Goal: Task Accomplishment & Management: Complete application form

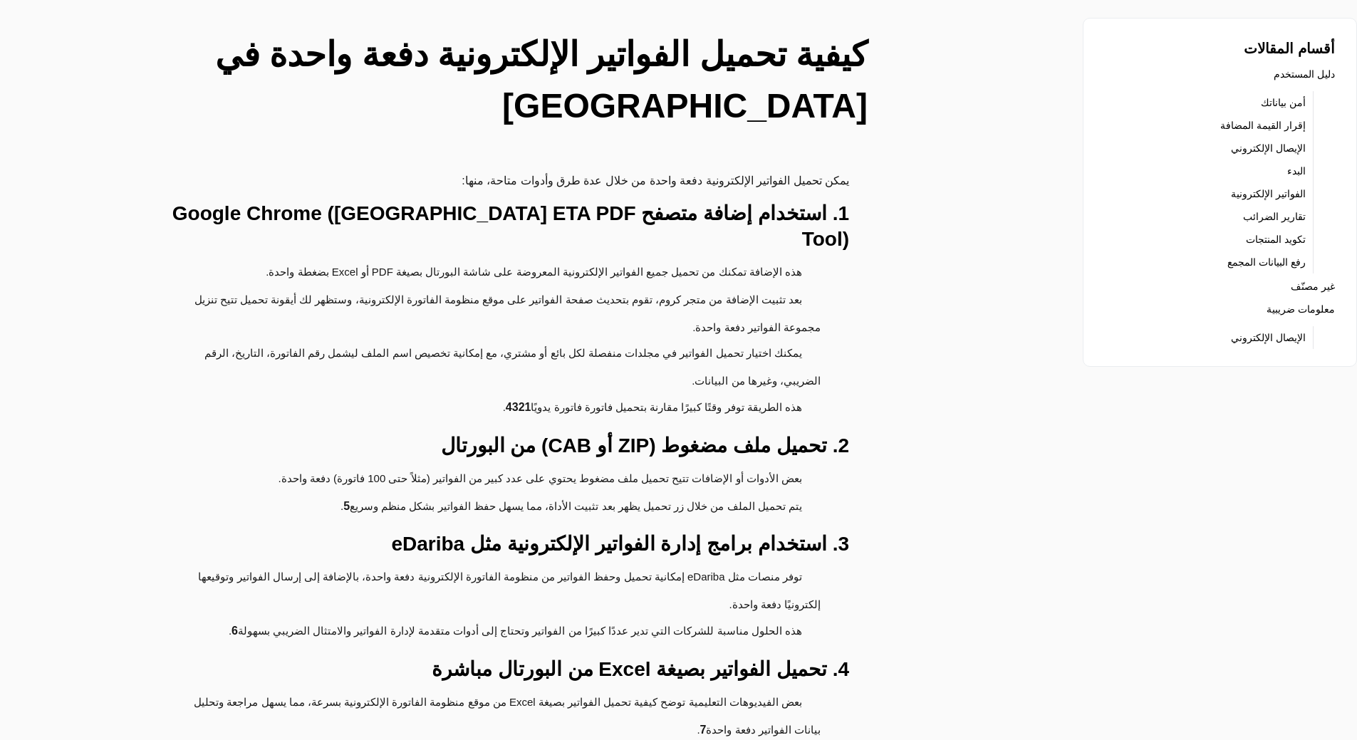
scroll to position [214, 0]
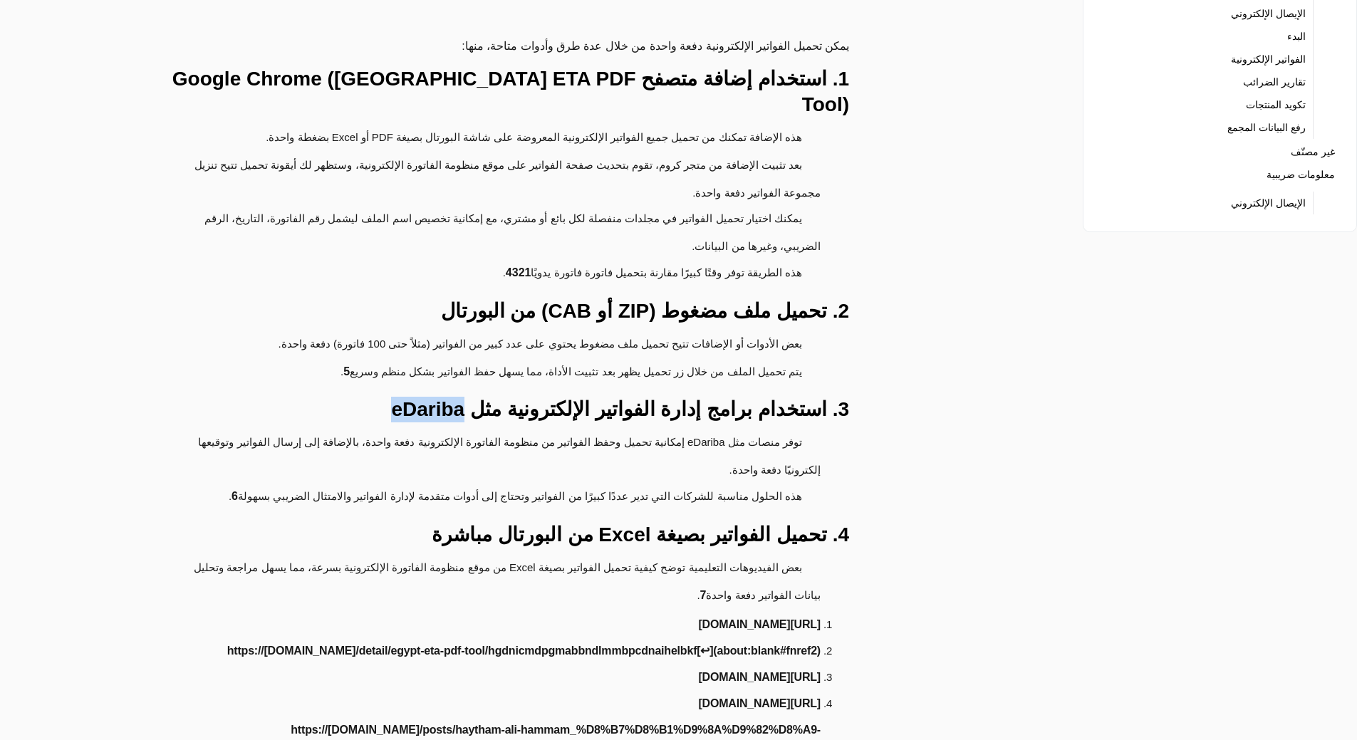
drag, startPoint x: 462, startPoint y: 282, endPoint x: 530, endPoint y: 281, distance: 67.7
click at [530, 397] on h3 "3. استخدام برامج إدارة الفواتير الإلكترونية مثل eDariba" at bounding box center [494, 410] width 709 height 26
copy h3 "eDariba"
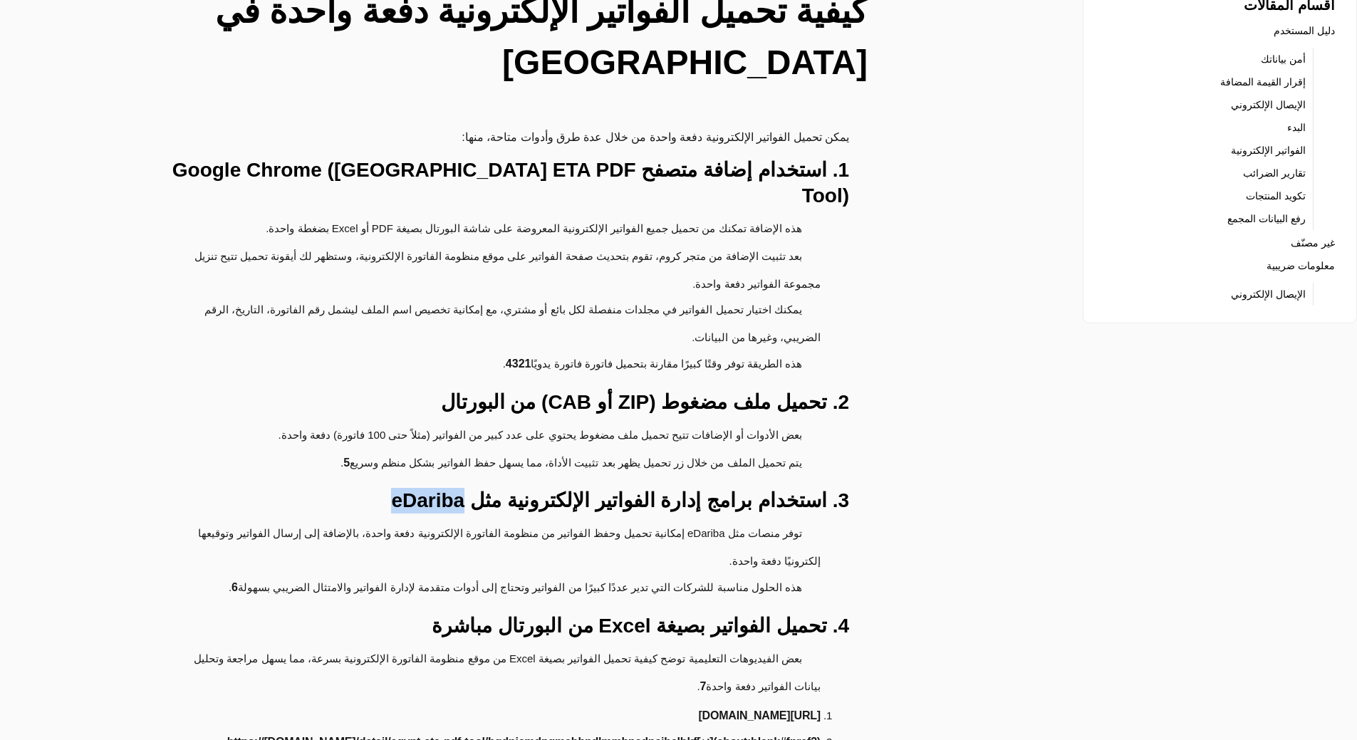
scroll to position [0, 0]
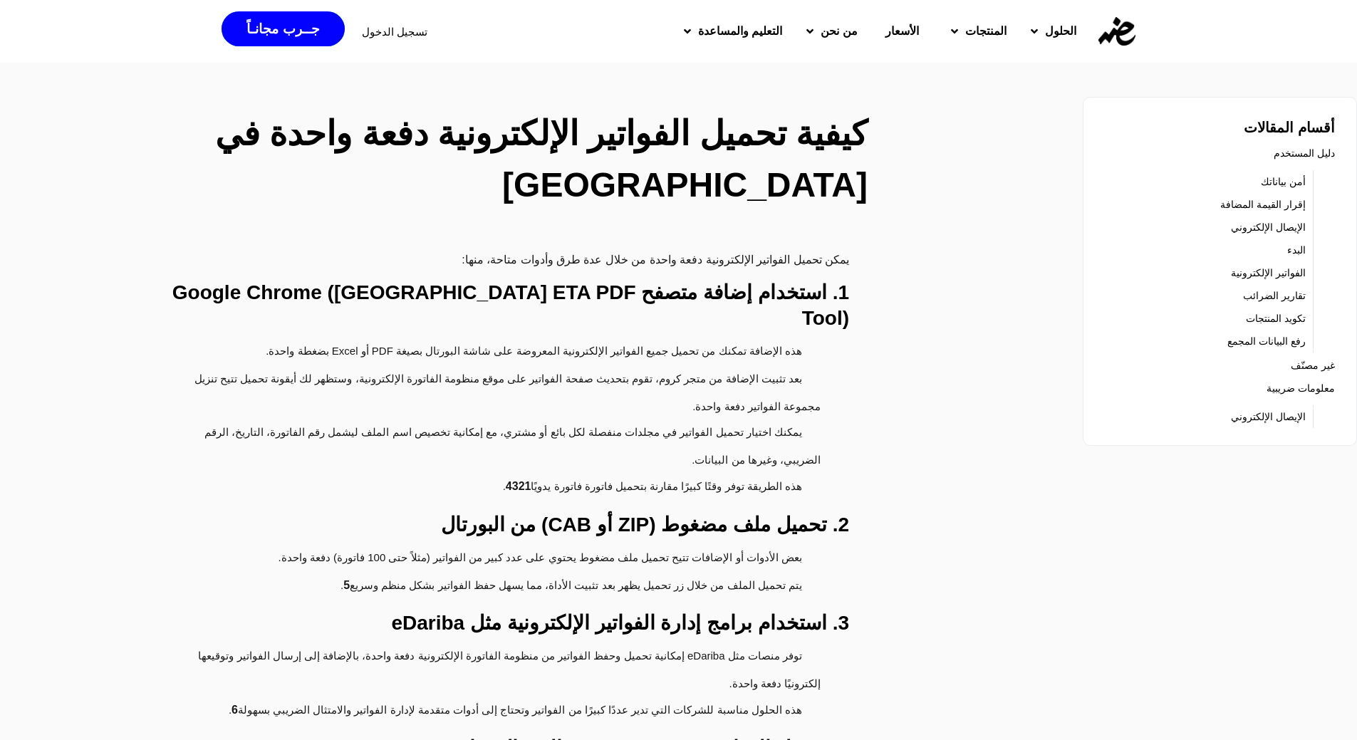
click at [674, 512] on h3 "2. تحميل ملف مضغوط (ZIP أو CAB) من البورتال" at bounding box center [494, 525] width 709 height 26
copy h3 "ZIP"
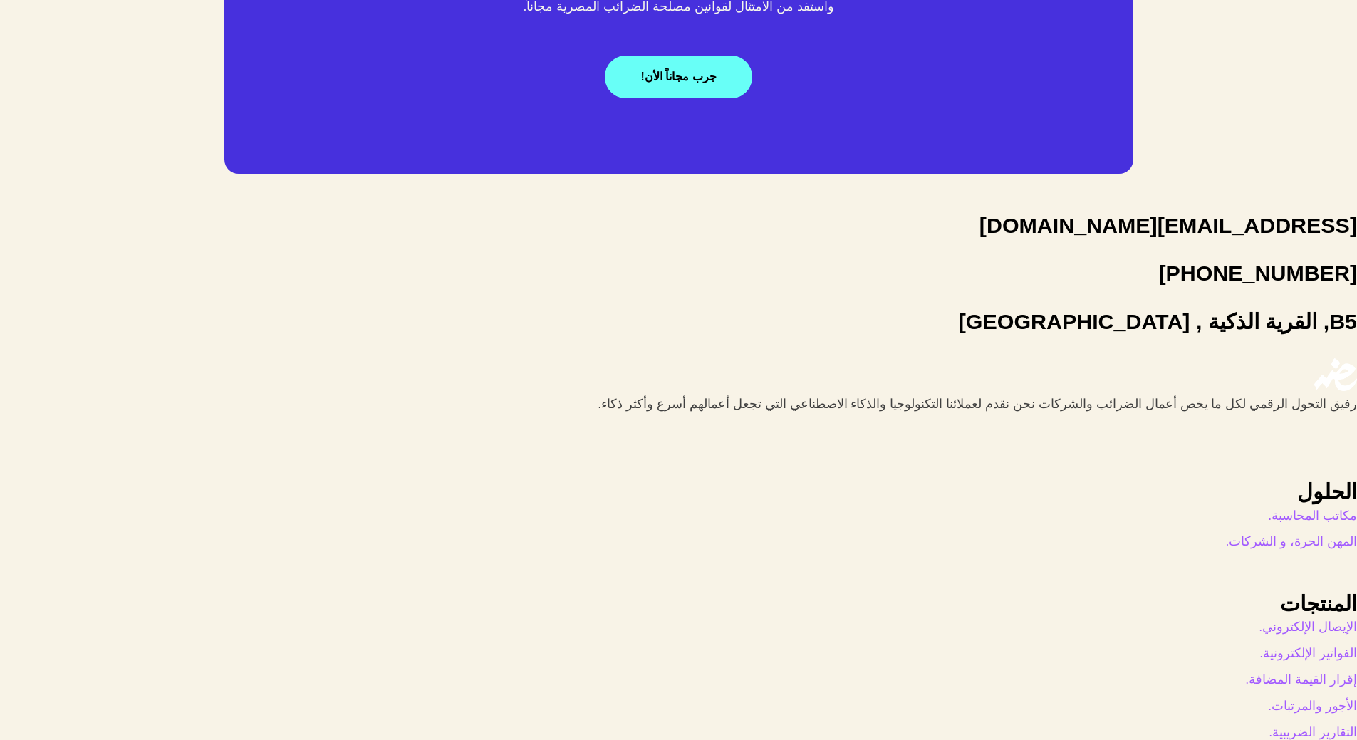
scroll to position [3078, 0]
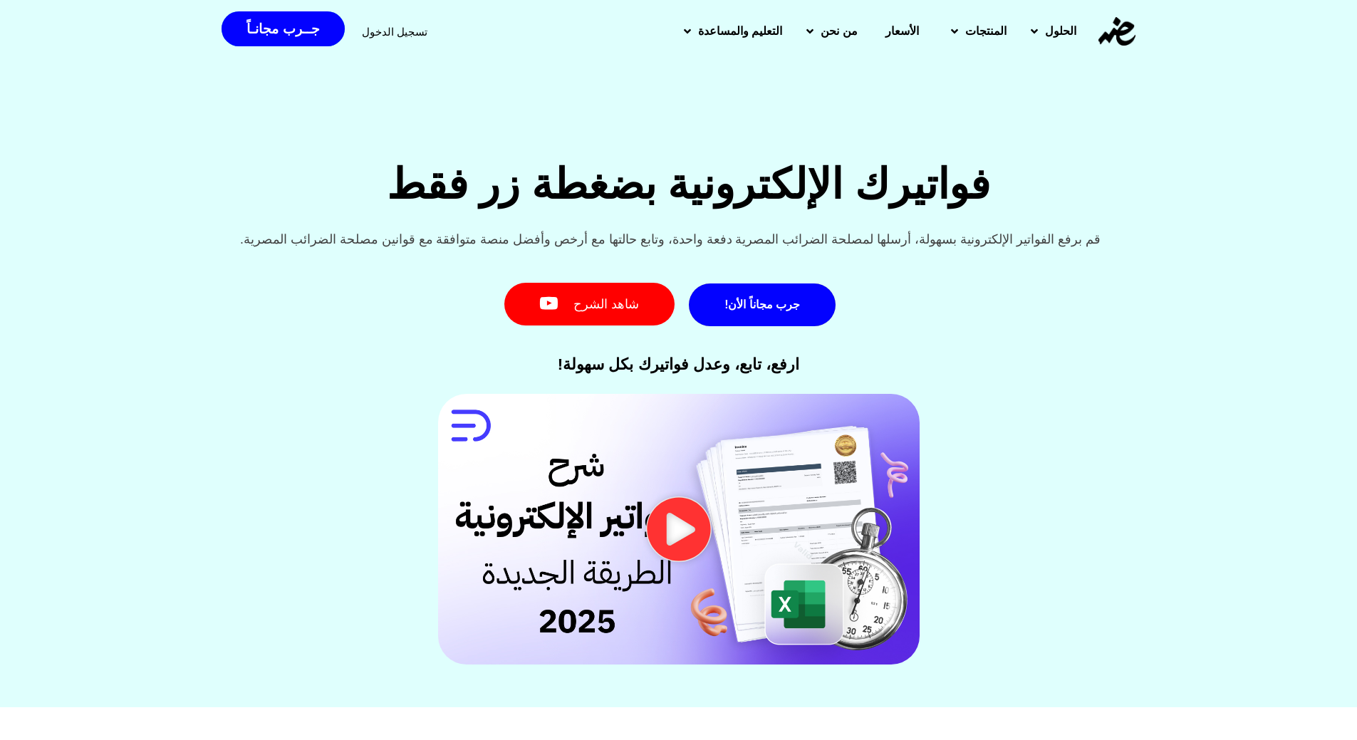
click at [1126, 30] on img at bounding box center [1116, 31] width 37 height 28
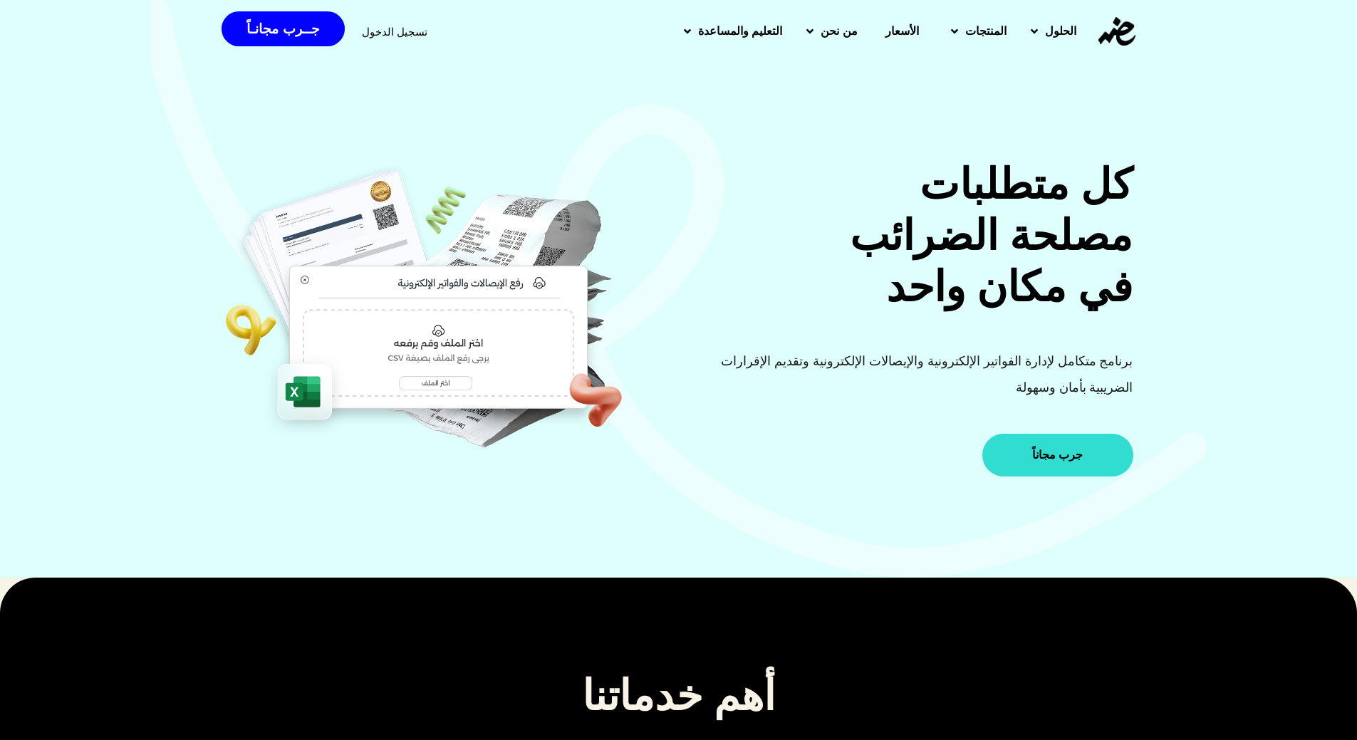
click at [1078, 434] on link "جرب مجاناً" at bounding box center [1057, 455] width 150 height 43
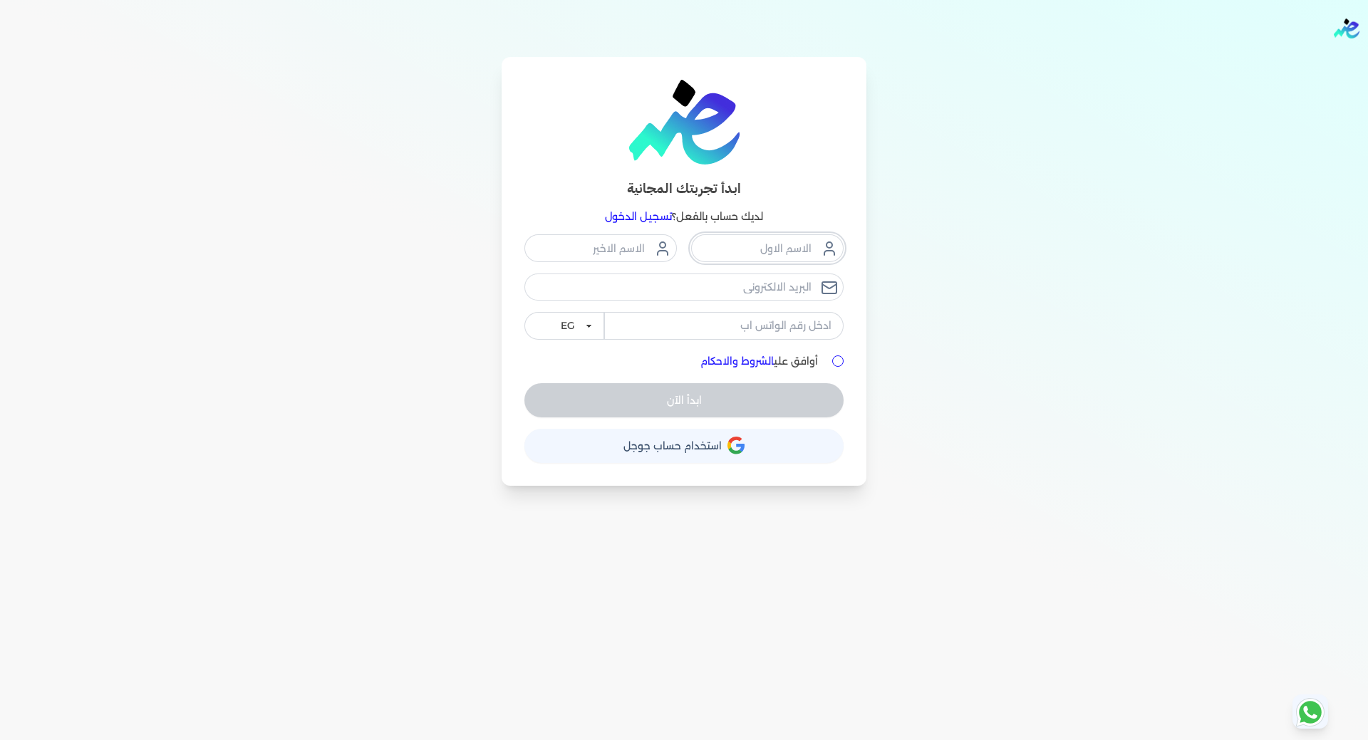
click at [783, 246] on input "text" at bounding box center [767, 247] width 152 height 27
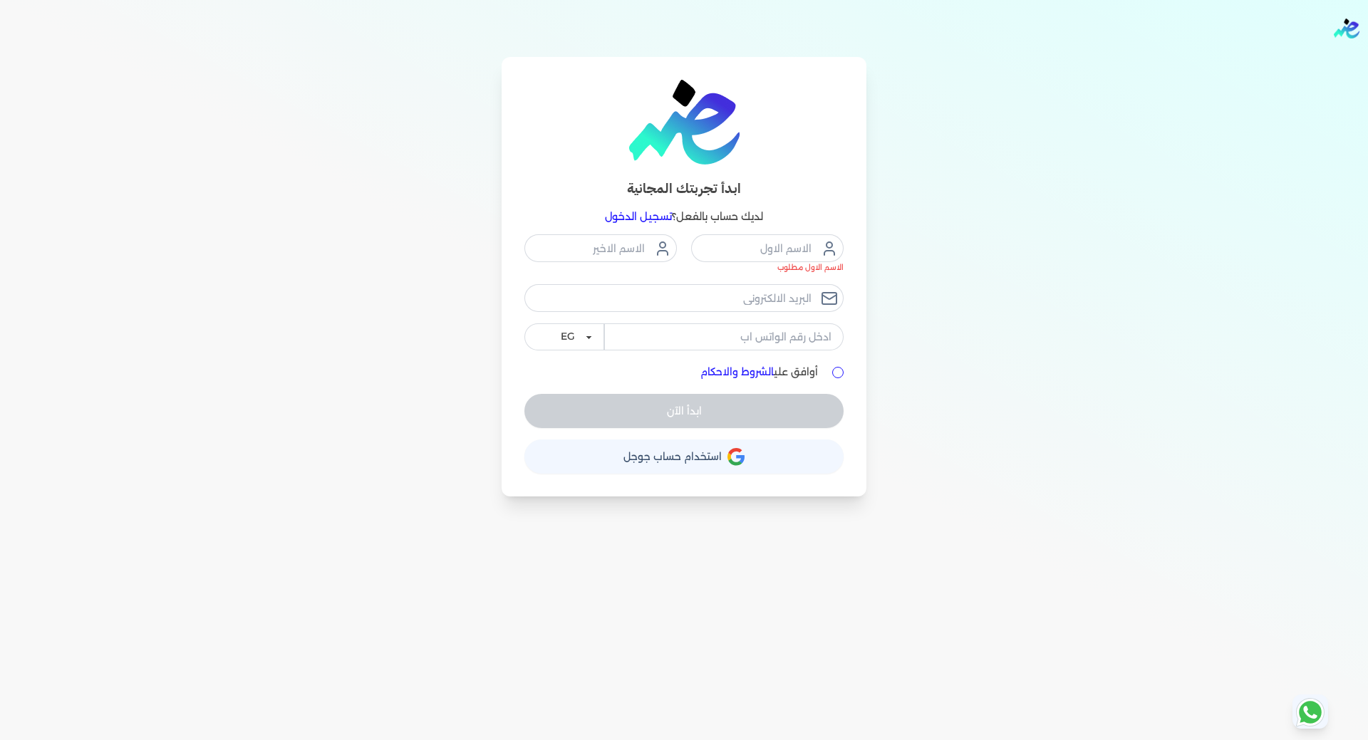
click at [677, 246] on div "الاسم الاول مطلوب" at bounding box center [683, 253] width 319 height 38
drag, startPoint x: 749, startPoint y: 291, endPoint x: 821, endPoint y: 298, distance: 72.3
click at [749, 291] on input "email" at bounding box center [683, 297] width 319 height 27
click at [962, 308] on div "ابدأ تجربتك المجانية لديك حساب بالفعل؟ تسجيل الدخول الاسم الاول مطلوب EG KSA أو…" at bounding box center [684, 276] width 1094 height 439
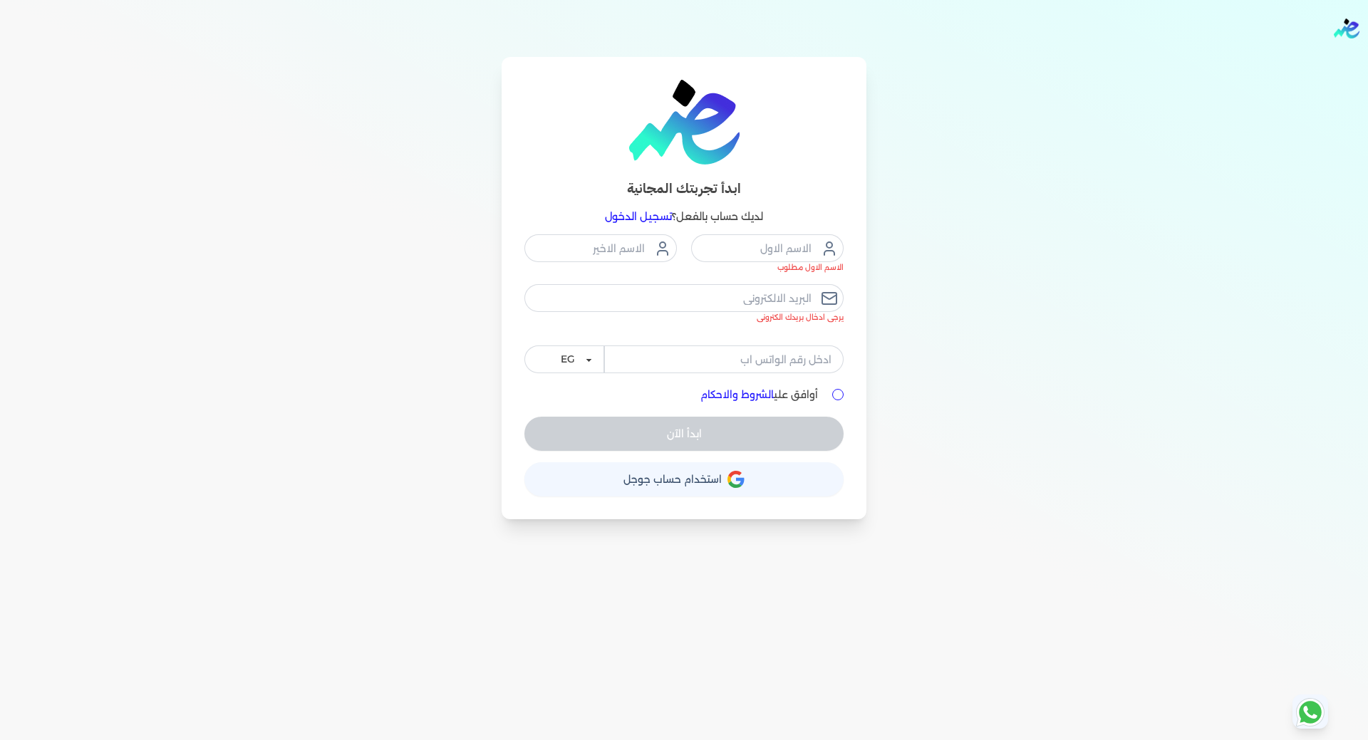
click at [759, 489] on button "حساب استخدام حساب جوجل" at bounding box center [683, 479] width 319 height 34
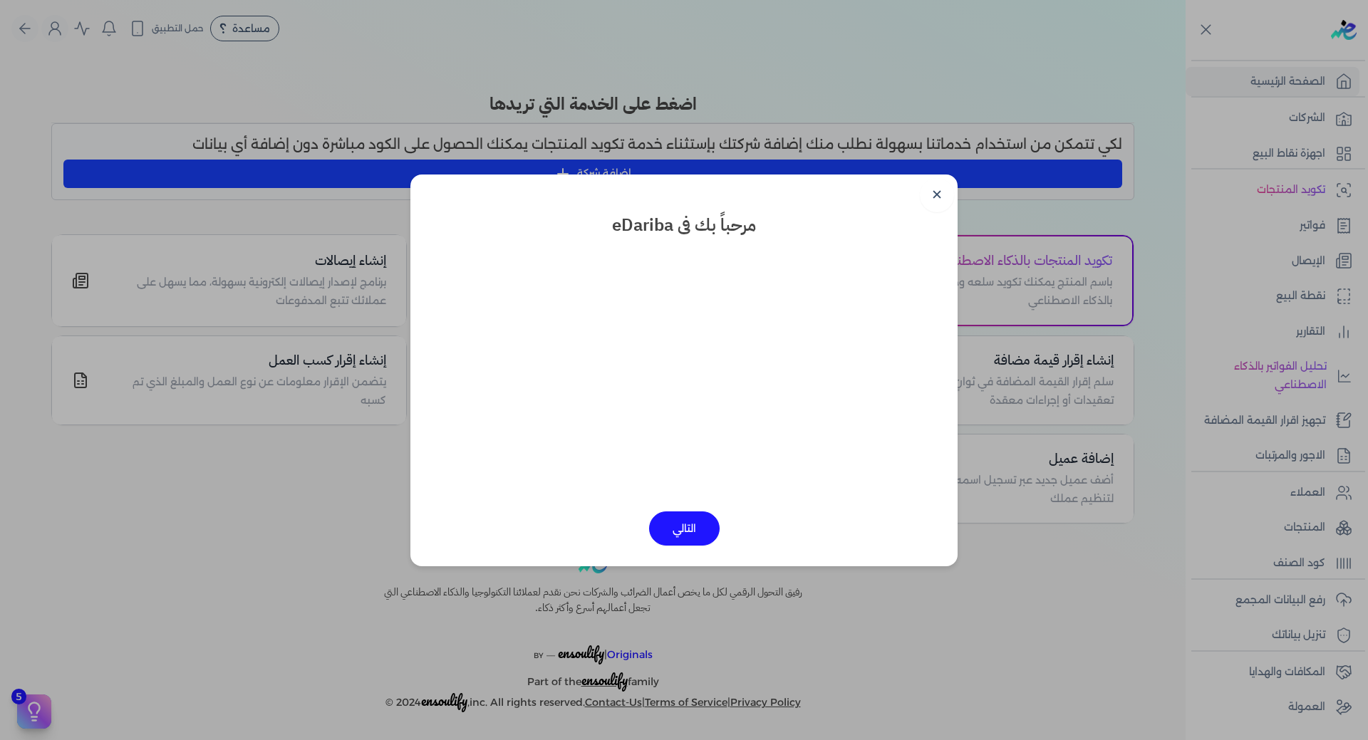
click at [697, 526] on button "التالي" at bounding box center [684, 528] width 71 height 34
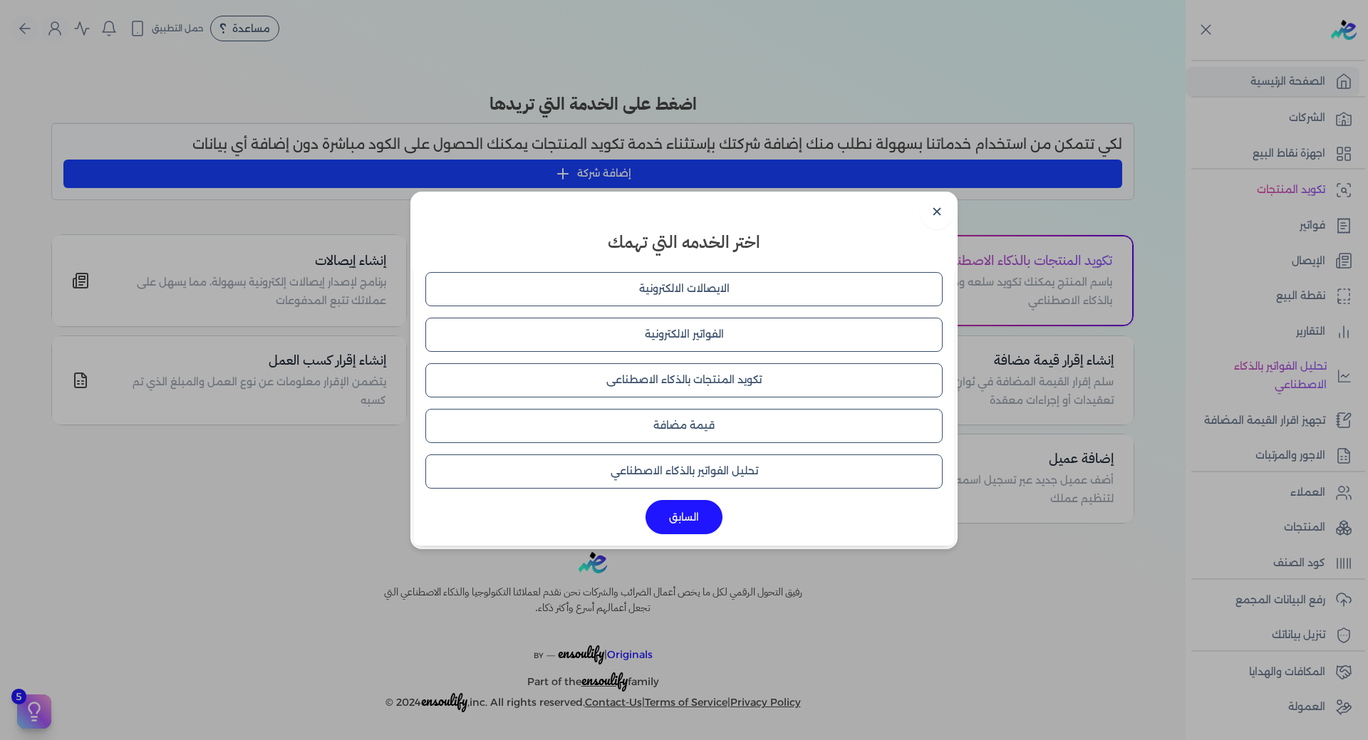
click at [733, 335] on button "الفواتير الالكترونية" at bounding box center [683, 335] width 517 height 34
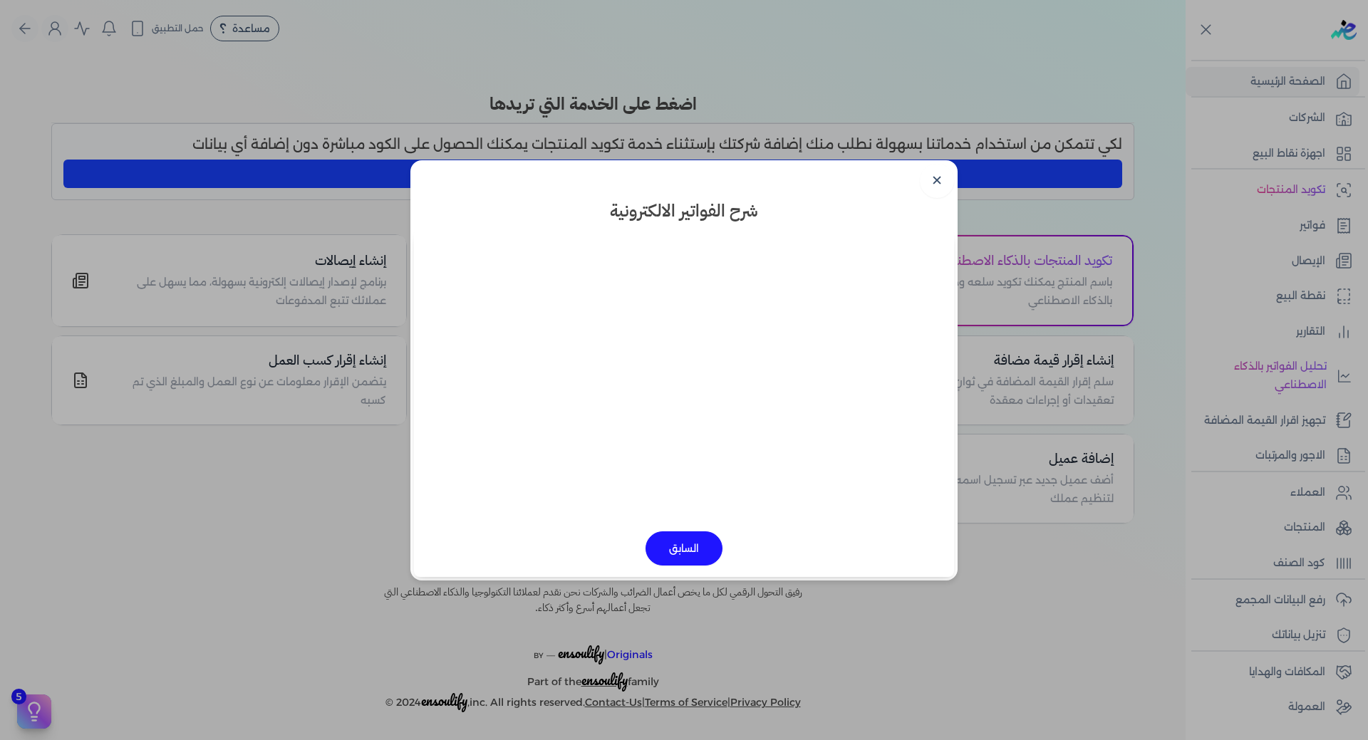
click at [923, 177] on link "✕" at bounding box center [937, 181] width 34 height 34
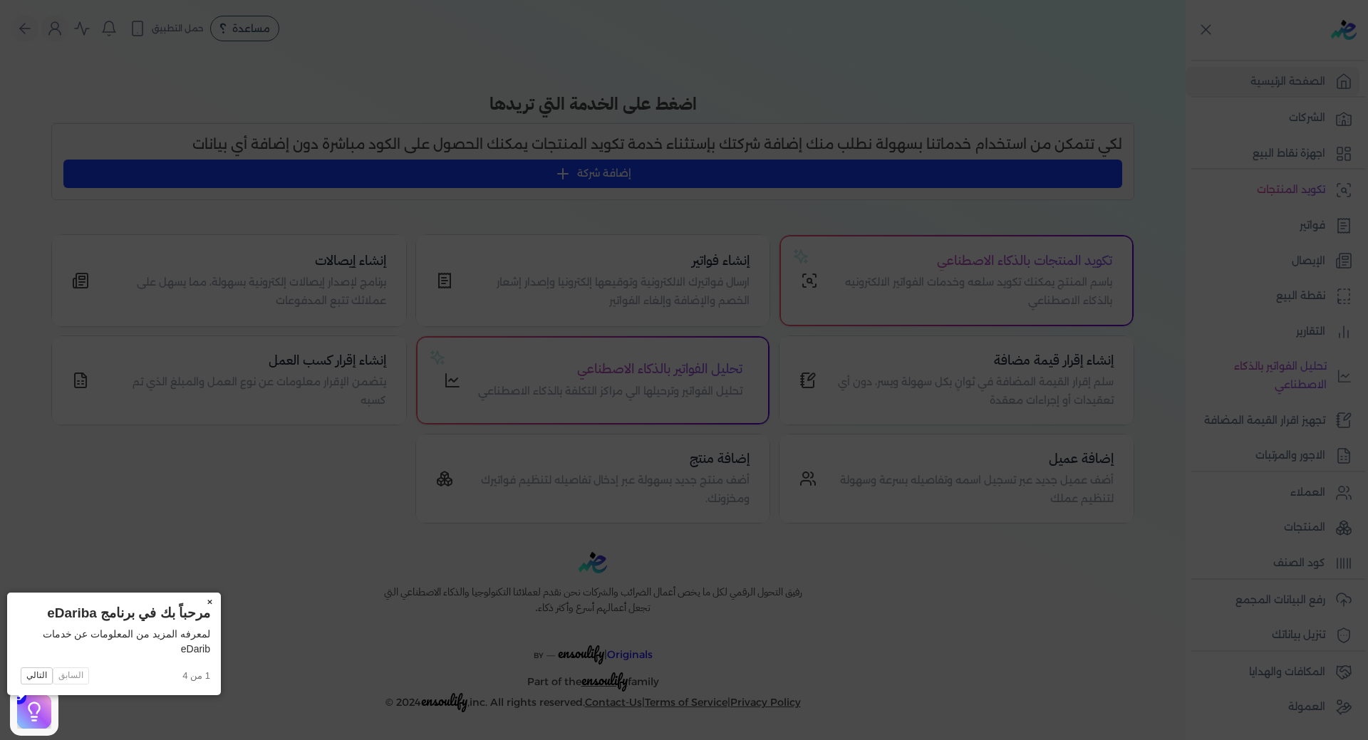
click at [198, 600] on button "×" at bounding box center [209, 603] width 23 height 20
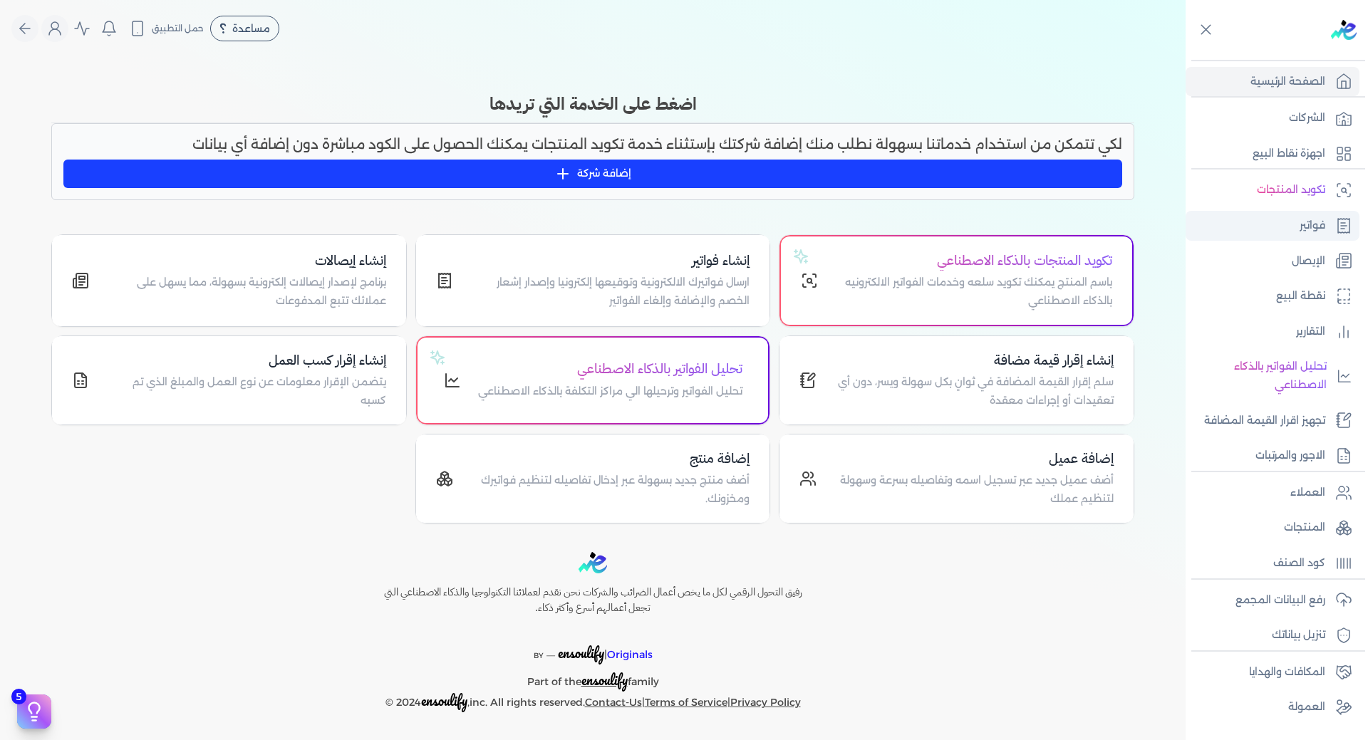
click at [1331, 224] on link "فواتير" at bounding box center [1272, 226] width 174 height 30
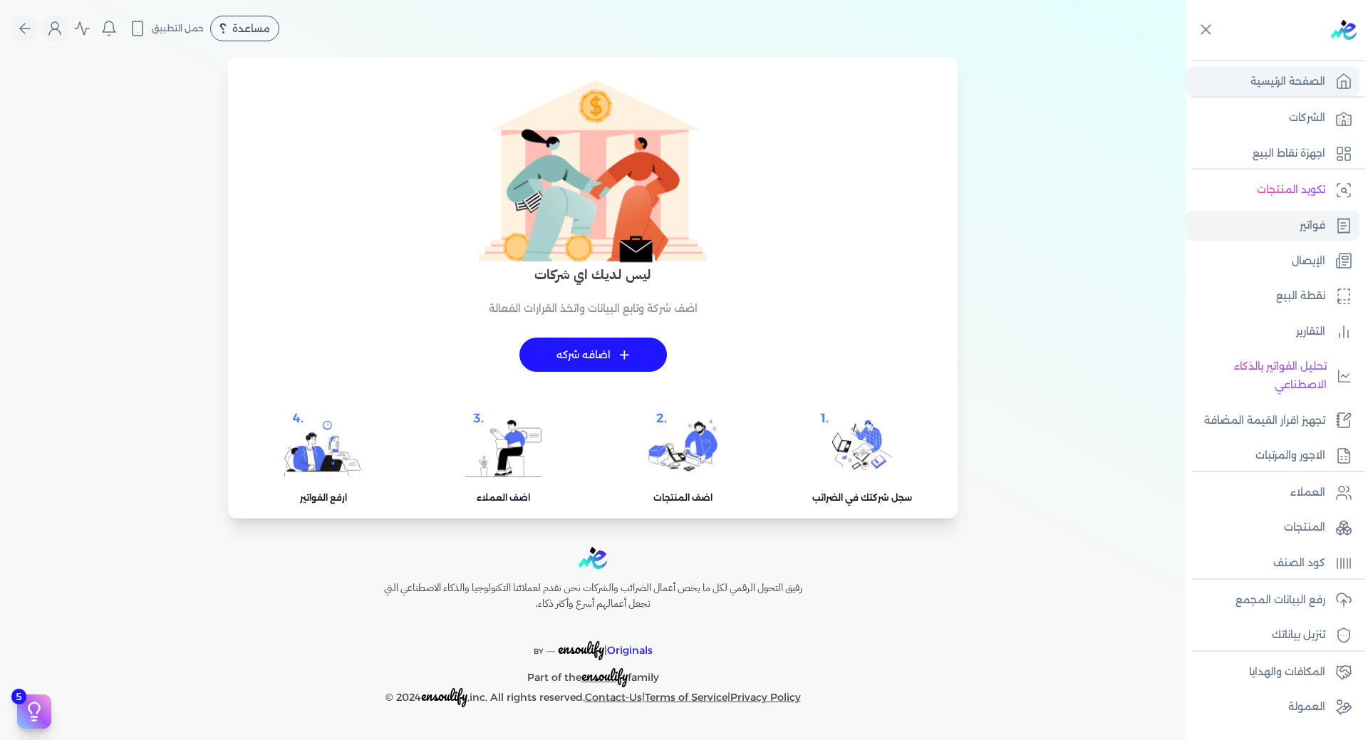
click at [1320, 80] on p "الصفحة الرئيسية" at bounding box center [1287, 82] width 75 height 19
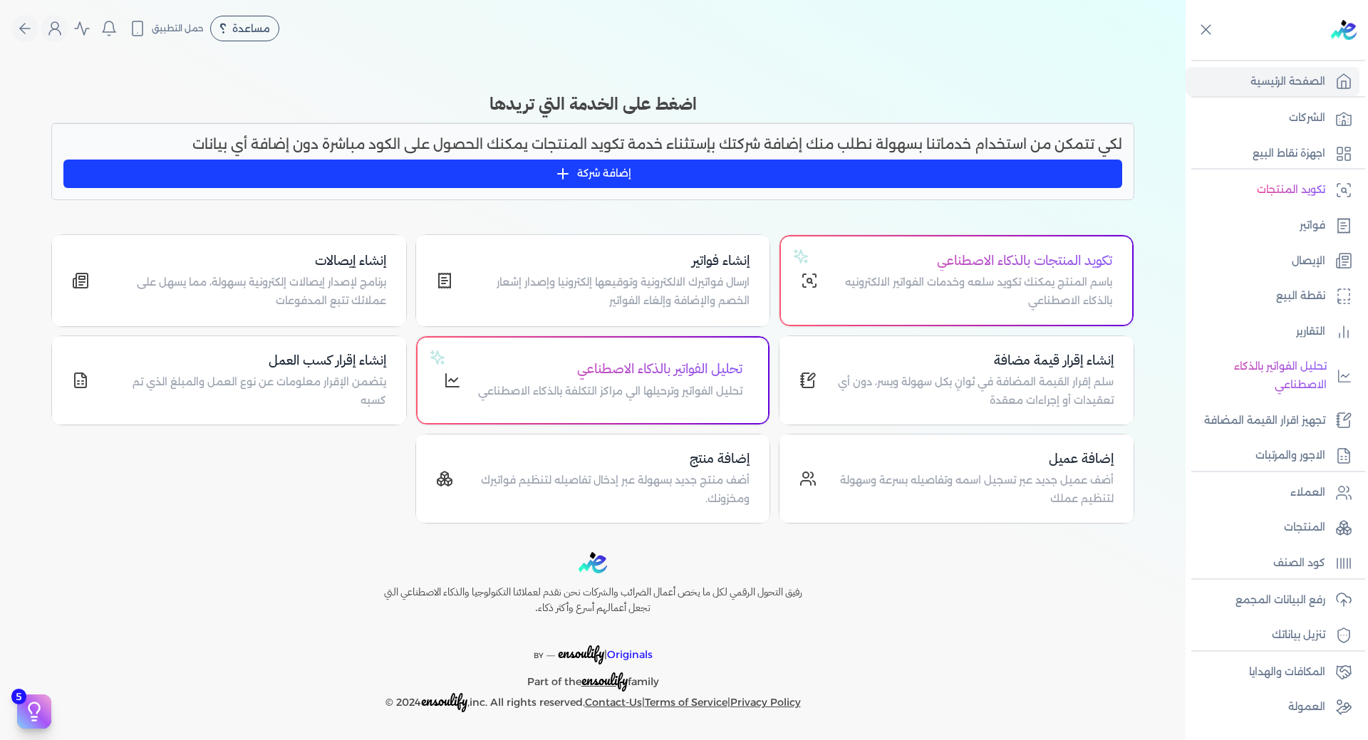
click at [748, 177] on button "إضافة شركة" at bounding box center [592, 174] width 1058 height 28
